Goal: Task Accomplishment & Management: Manage account settings

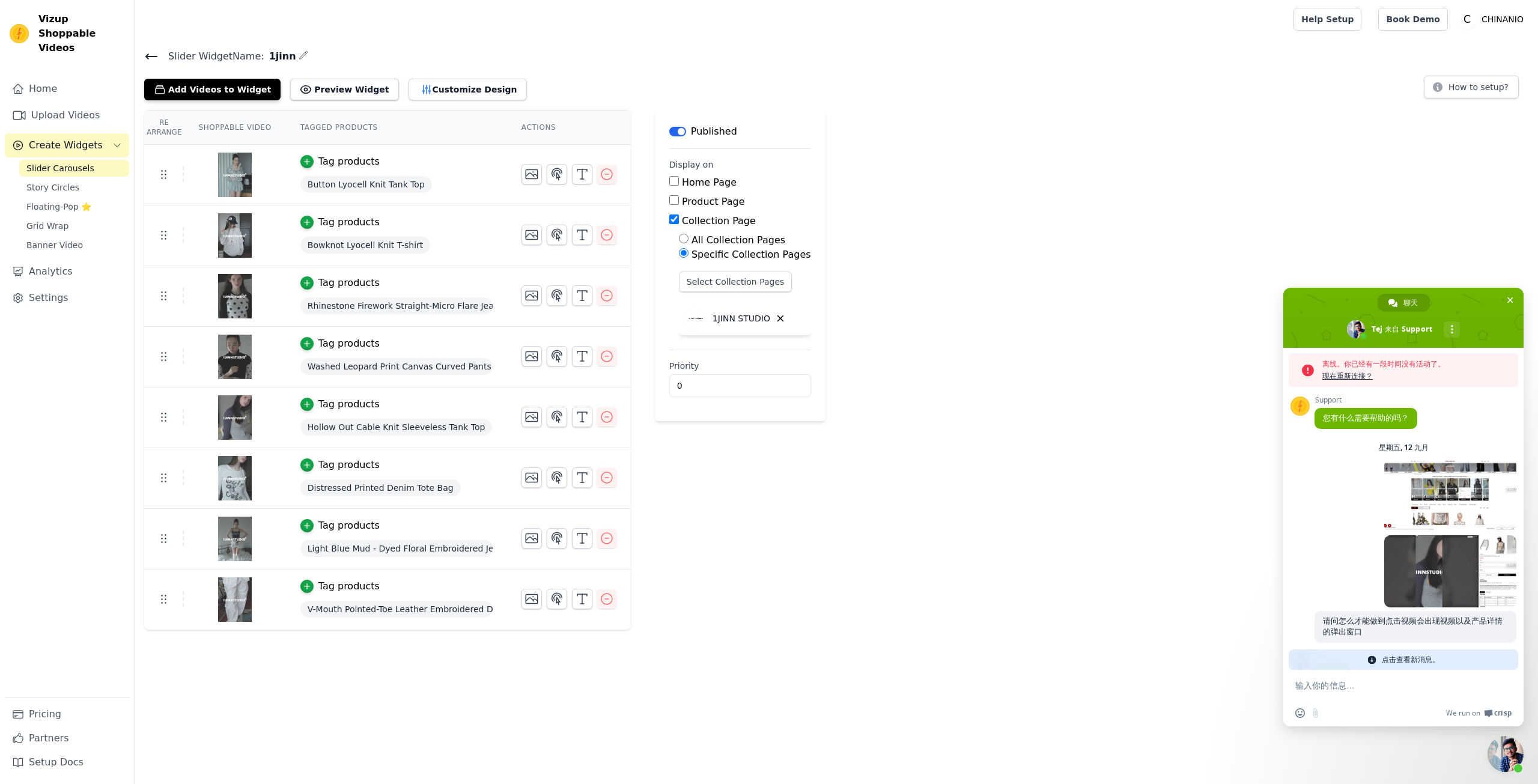
click at [886, 505] on div "Re Arrange Shoppable Video Tagged Products Actions Tag products Button Lyocell …" at bounding box center [836, 370] width 1403 height 520
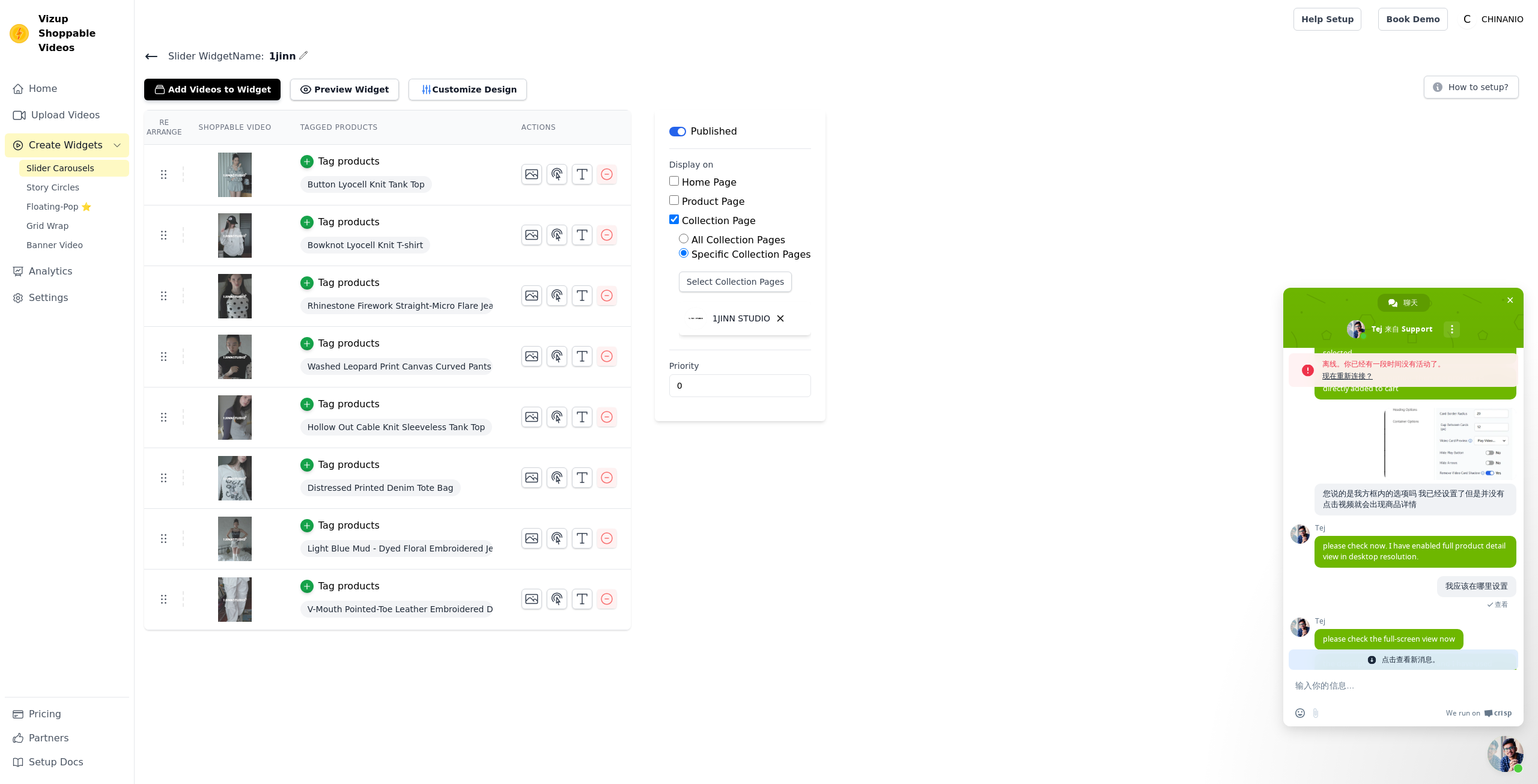
click at [886, 505] on div "Re Arrange Shoppable Video Tagged Products Actions Tag products Button Lyocell …" at bounding box center [836, 370] width 1403 height 520
click at [1400, 561] on span "please check now. I have enabled full product detail view in desktop resolution." at bounding box center [1414, 551] width 183 height 21
click at [1429, 604] on div "我应该在哪里设置 [DATE] 查看" at bounding box center [1415, 596] width 202 height 41
click at [1415, 652] on span "点击查看新消息。" at bounding box center [1410, 659] width 58 height 20
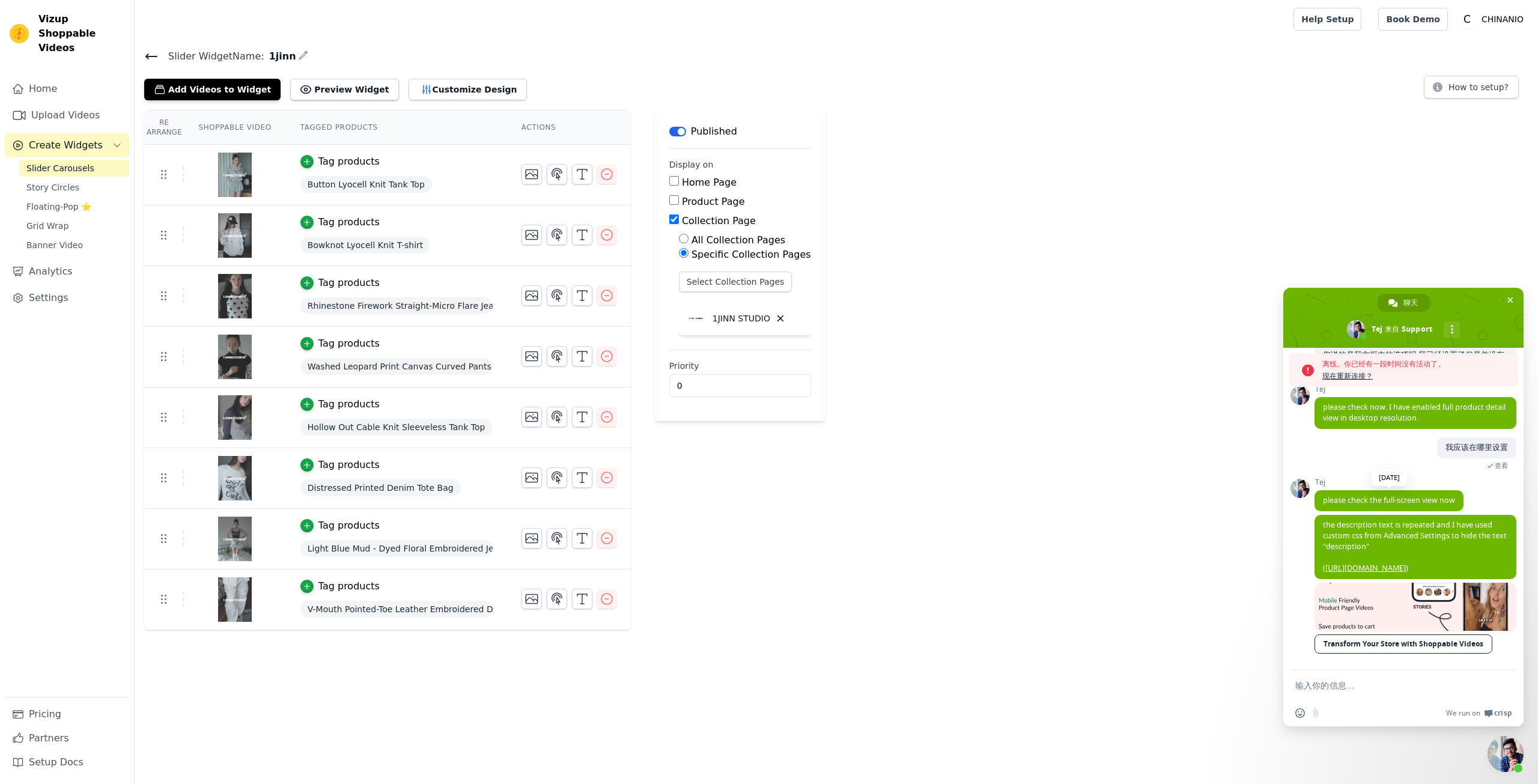
scroll to position [849, 0]
click at [1361, 495] on span "please check the full-screen view now" at bounding box center [1389, 500] width 132 height 10
copy span "please check the full-screen view now"
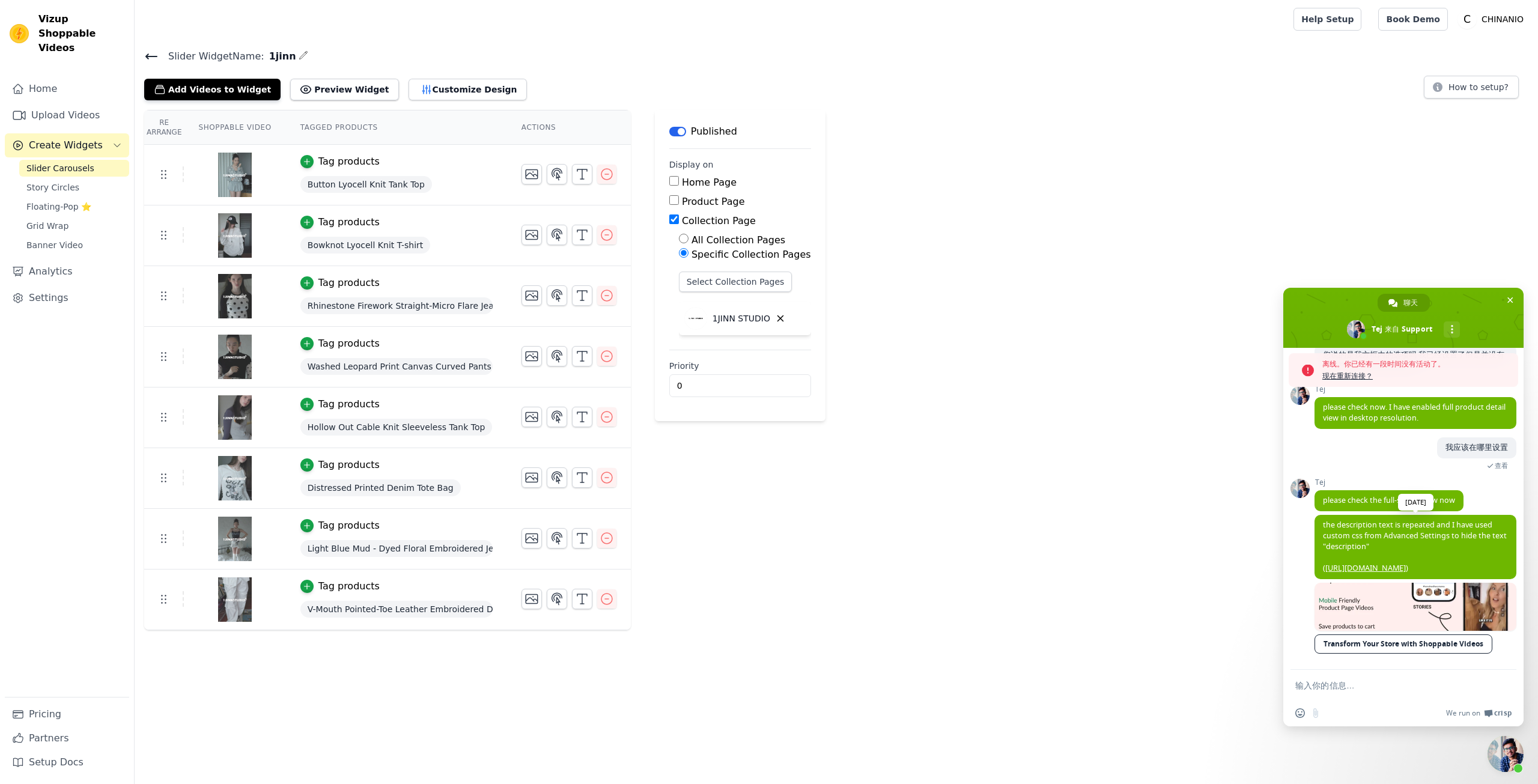
click at [1351, 520] on span "the description text is repeated and I have used custom css from Advanced Setti…" at bounding box center [1414, 546] width 184 height 53
copy span "the description text is repeated and I have used custom css from Advanced Setti…"
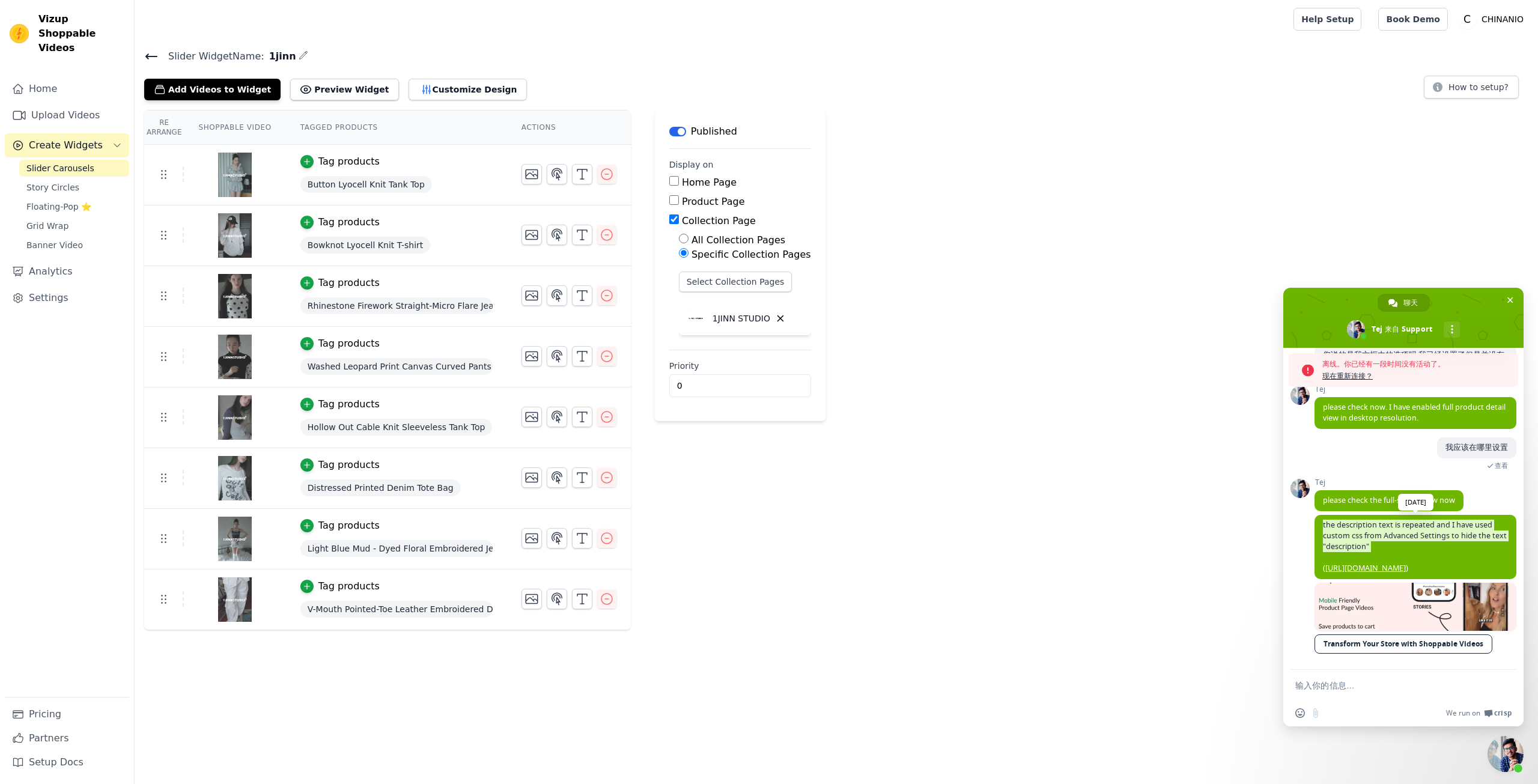
click at [1351, 563] on link "[URL][DOMAIN_NAME]" at bounding box center [1366, 568] width 81 height 10
click at [55, 289] on link "Settings" at bounding box center [67, 298] width 124 height 24
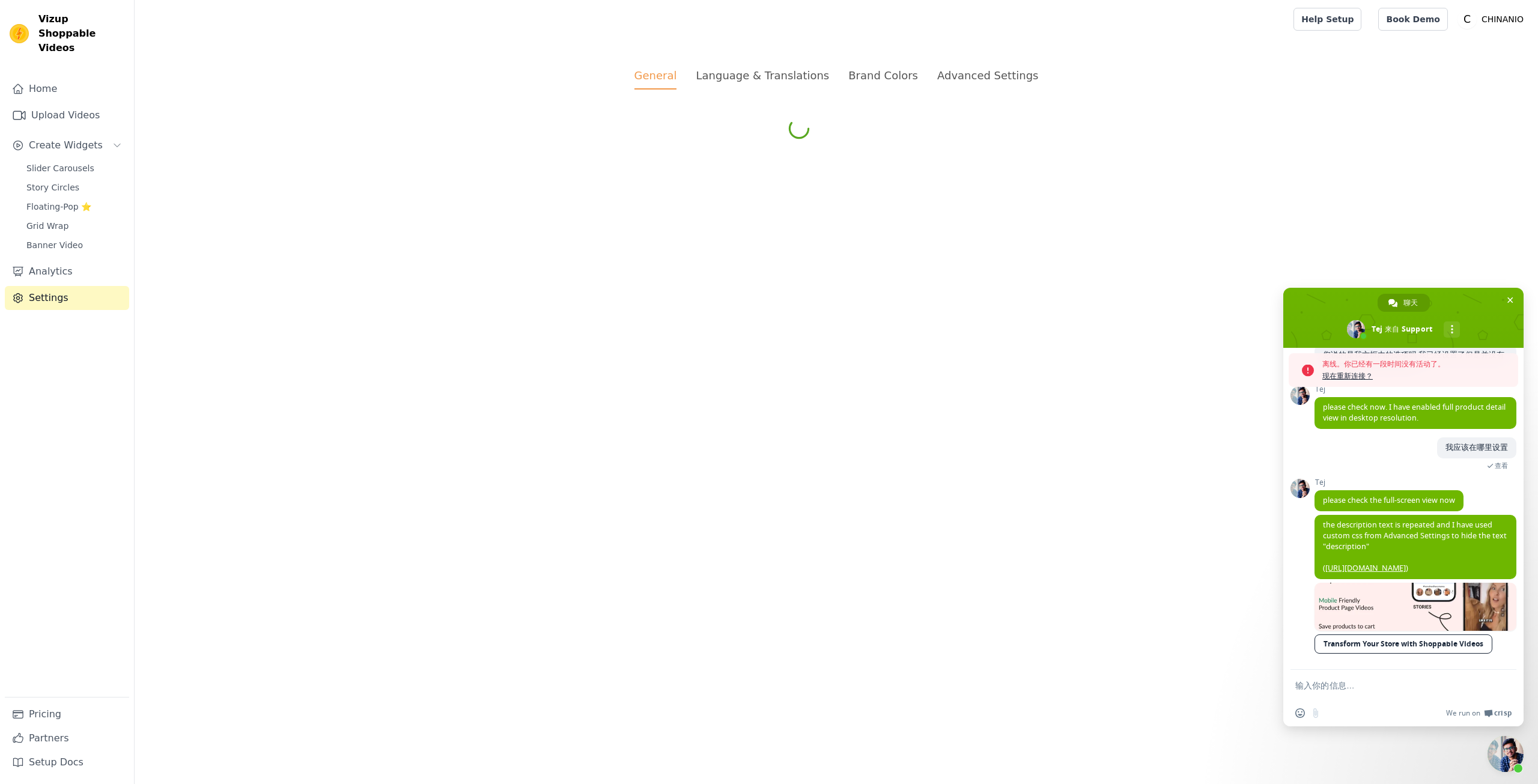
click at [736, 83] on li "Language & Translations" at bounding box center [762, 78] width 133 height 22
